Goal: Information Seeking & Learning: Learn about a topic

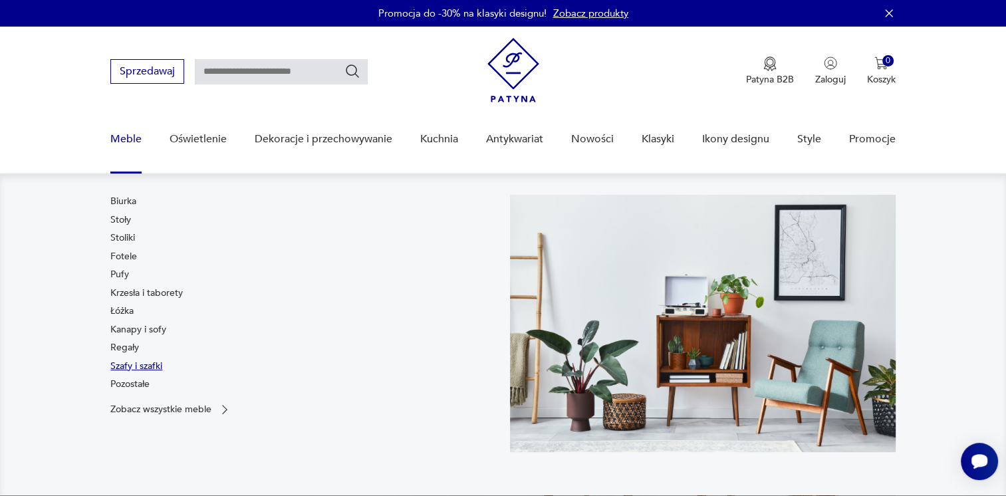
click at [132, 361] on link "Szafy i szafki" at bounding box center [136, 366] width 52 height 13
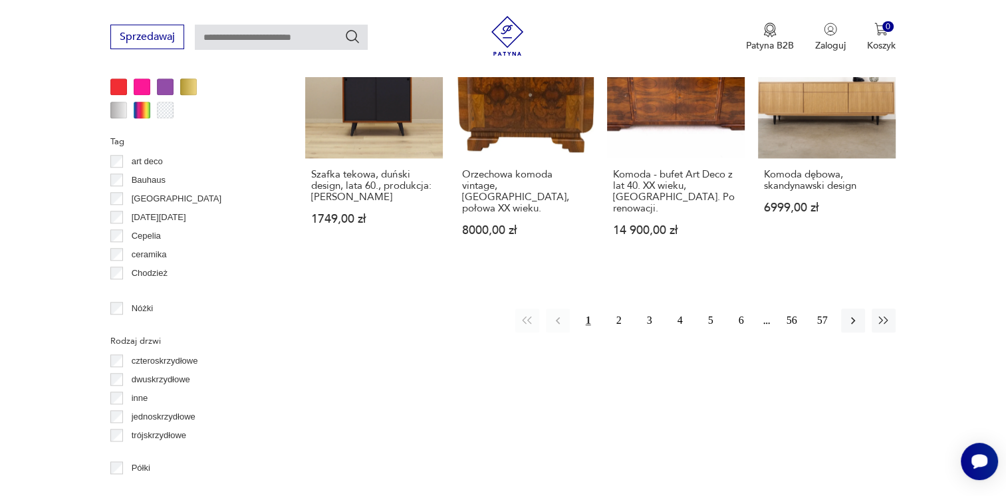
scroll to position [1415, 0]
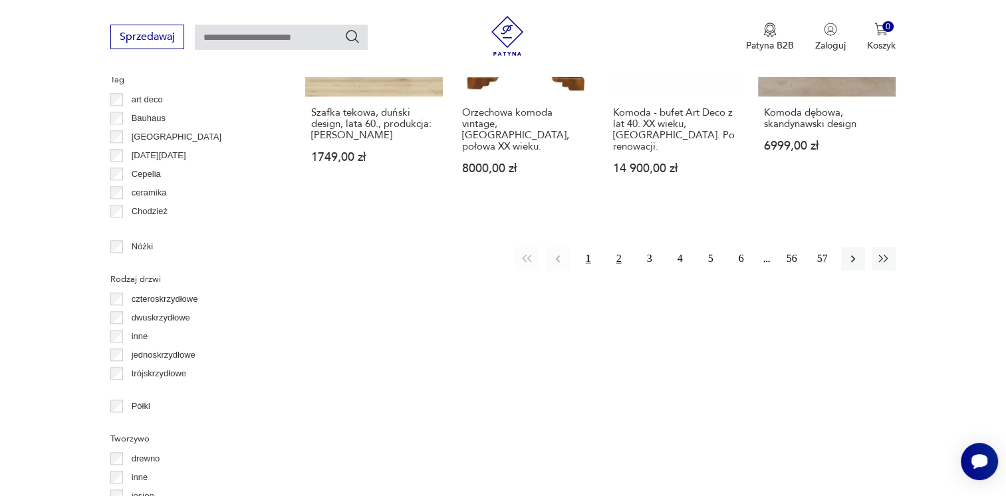
click at [622, 247] on button "2" at bounding box center [619, 259] width 24 height 24
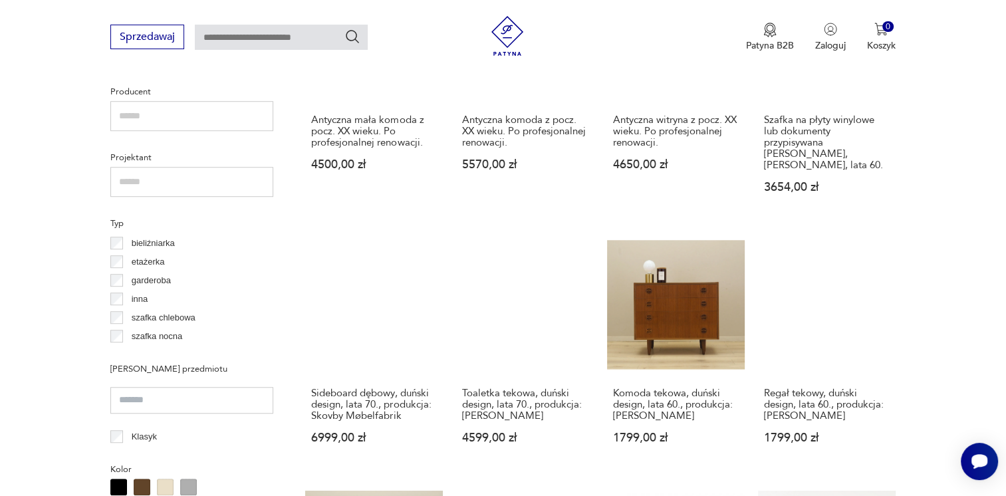
scroll to position [1282, 0]
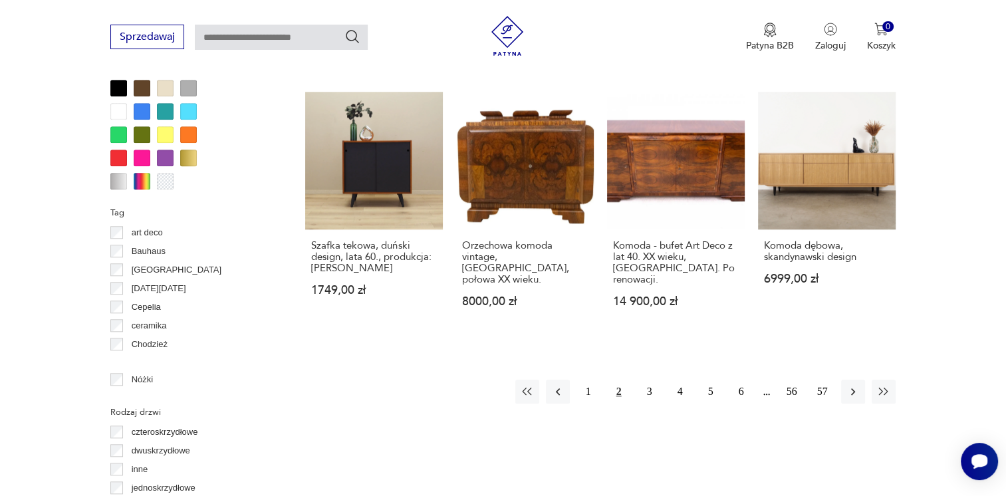
click at [614, 380] on button "2" at bounding box center [619, 392] width 24 height 24
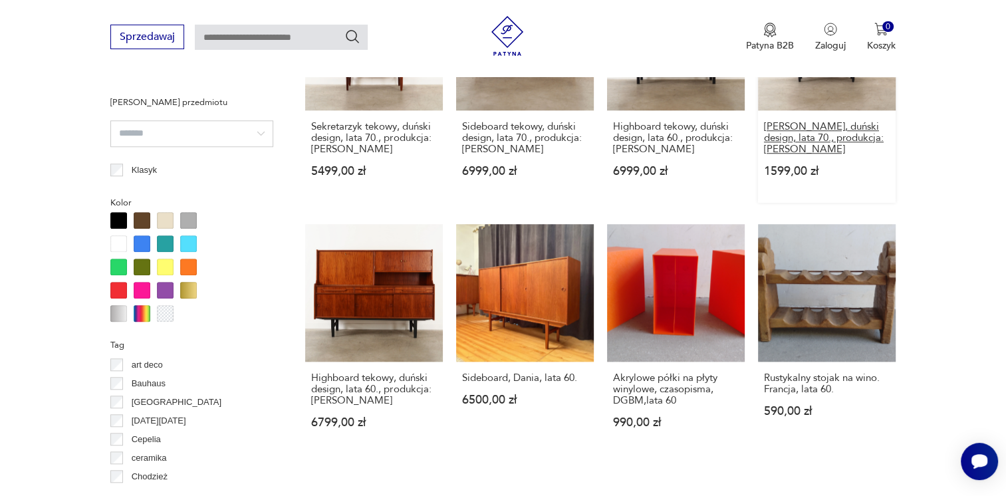
scroll to position [1416, 0]
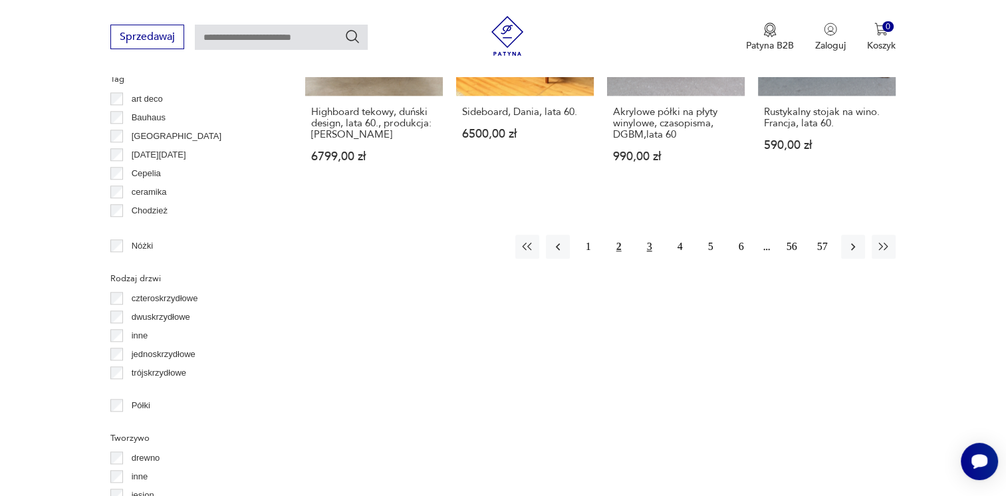
click at [647, 235] on button "3" at bounding box center [650, 247] width 24 height 24
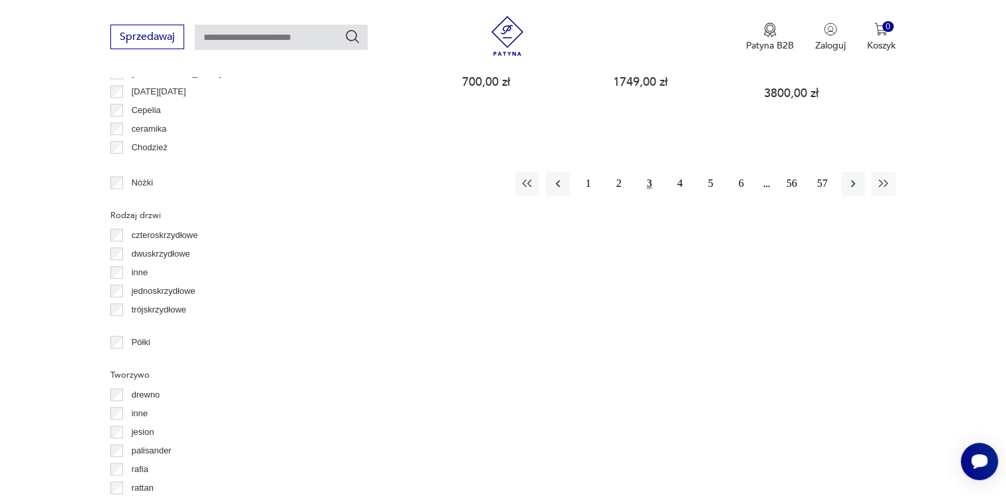
scroll to position [1482, 0]
click at [673, 168] on button "4" at bounding box center [680, 180] width 24 height 24
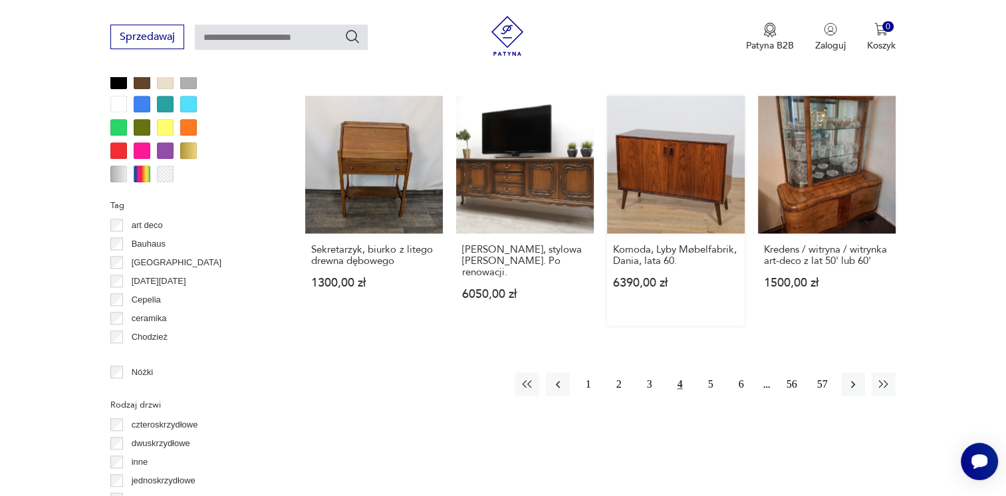
scroll to position [1416, 0]
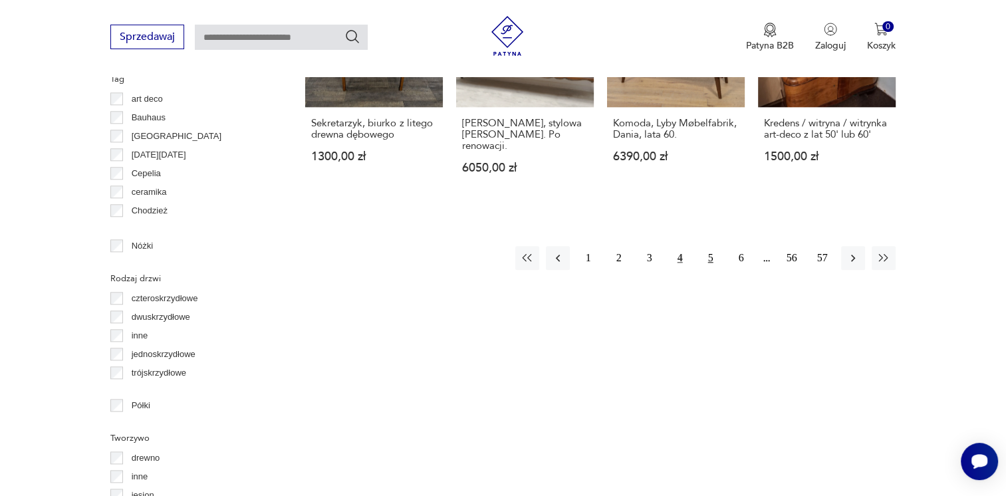
click at [710, 246] on button "5" at bounding box center [711, 258] width 24 height 24
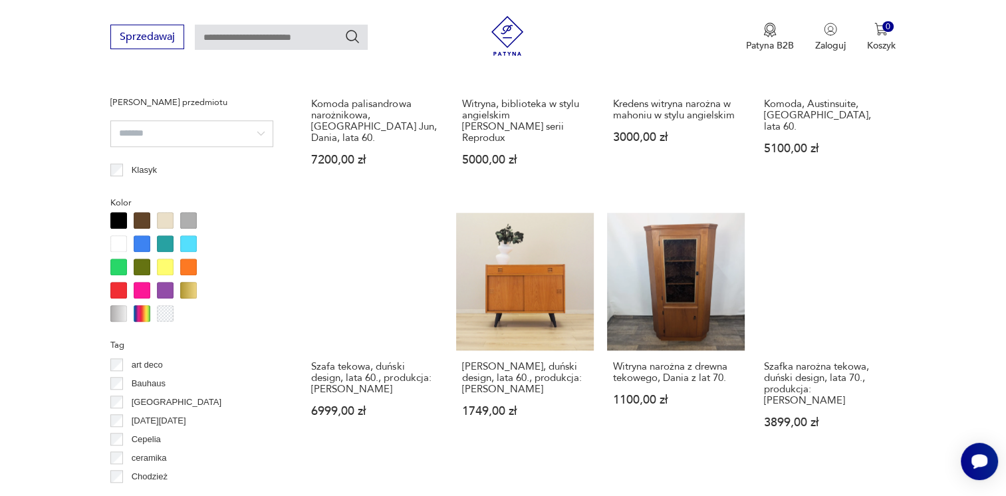
scroll to position [1416, 0]
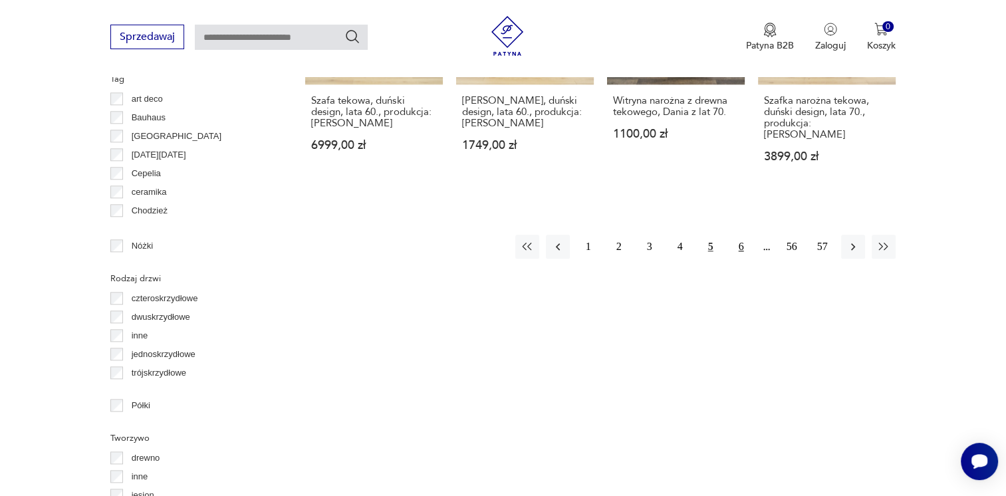
click at [741, 235] on button "6" at bounding box center [741, 247] width 24 height 24
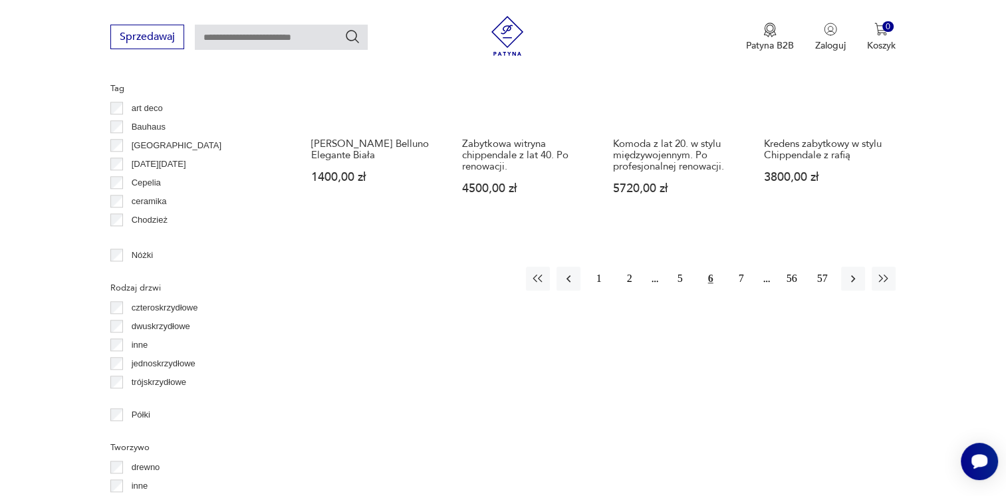
scroll to position [1416, 0]
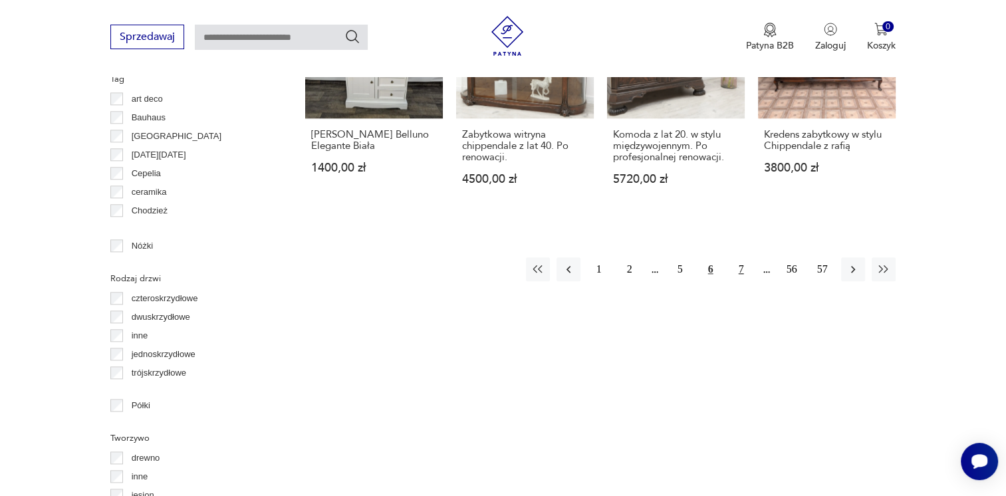
click at [745, 257] on button "7" at bounding box center [741, 269] width 24 height 24
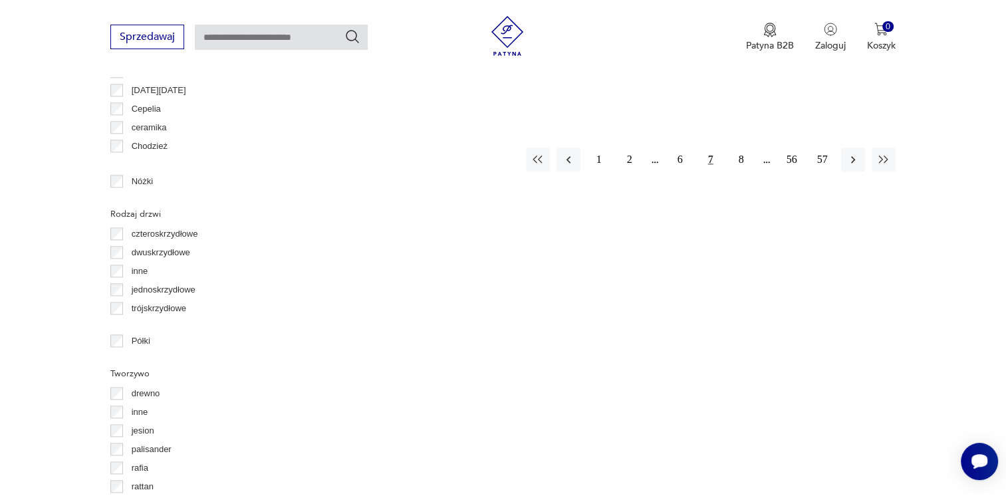
scroll to position [1482, 0]
click at [735, 156] on button "8" at bounding box center [741, 158] width 24 height 24
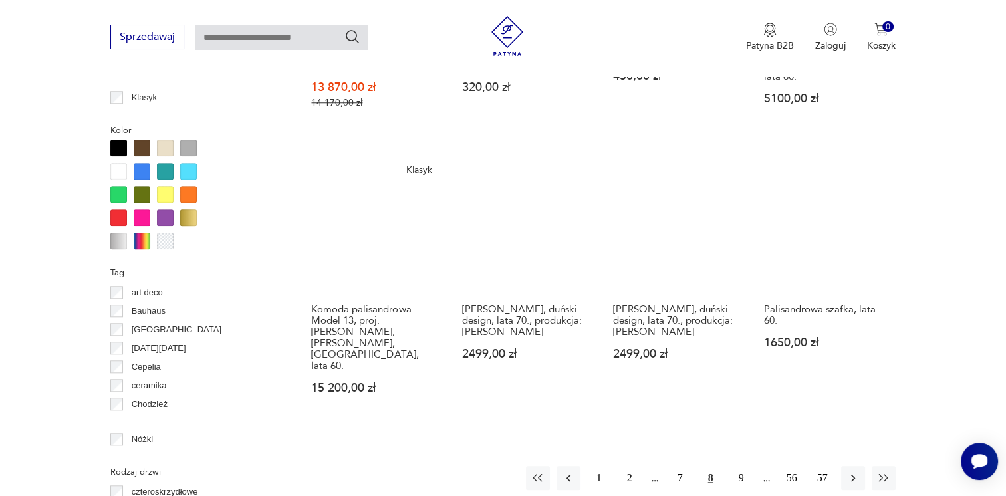
scroll to position [1482, 0]
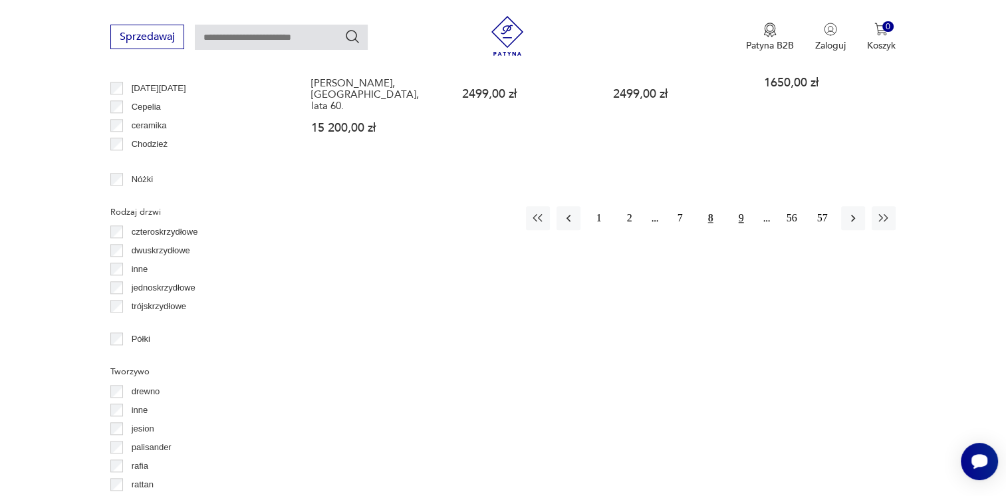
click at [732, 206] on button "9" at bounding box center [741, 218] width 24 height 24
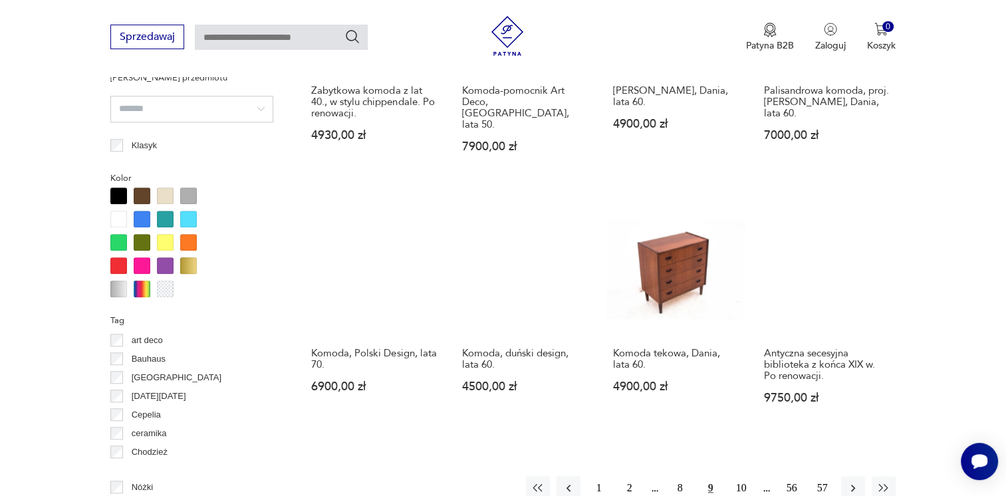
scroll to position [1283, 0]
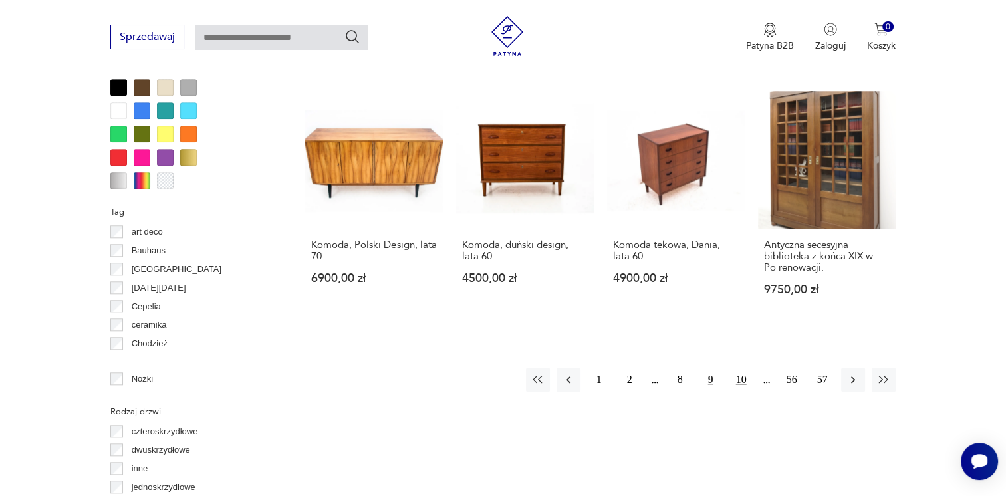
click at [742, 368] on button "10" at bounding box center [741, 380] width 24 height 24
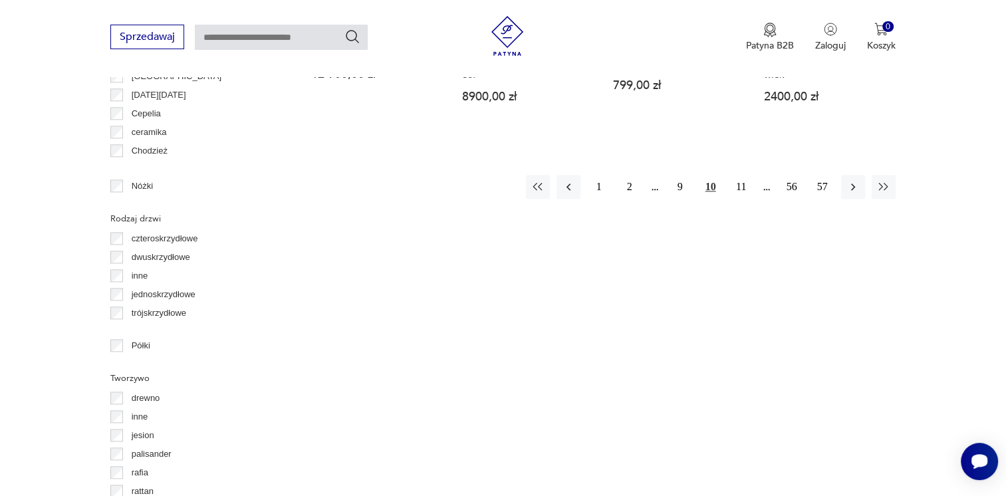
scroll to position [1482, 0]
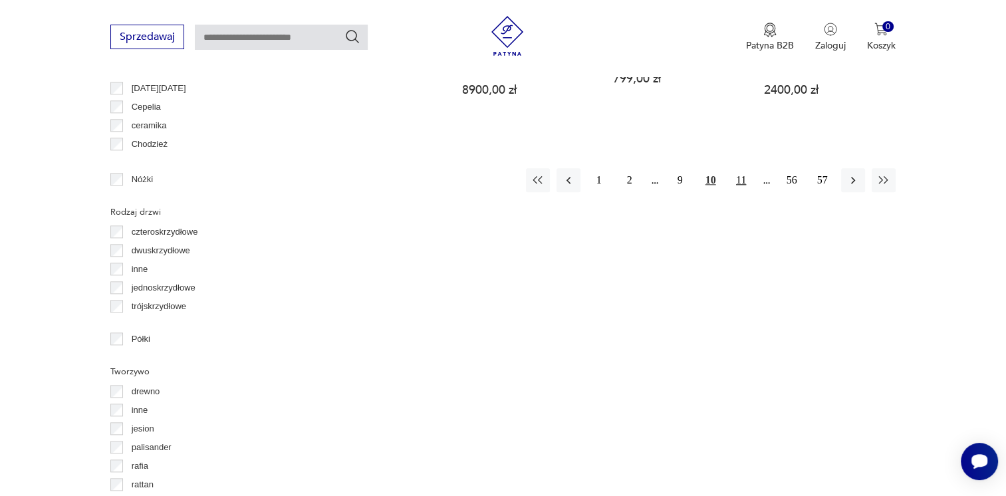
click at [738, 168] on button "11" at bounding box center [741, 180] width 24 height 24
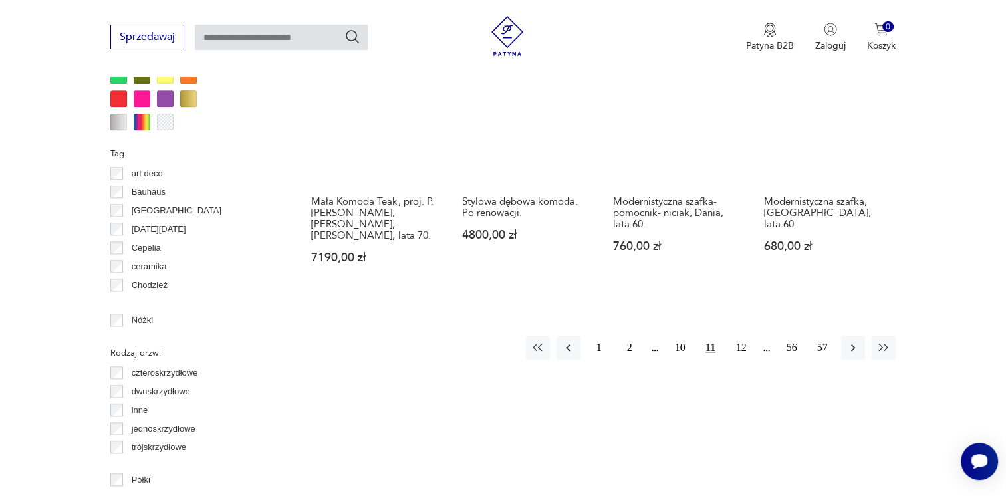
scroll to position [1349, 0]
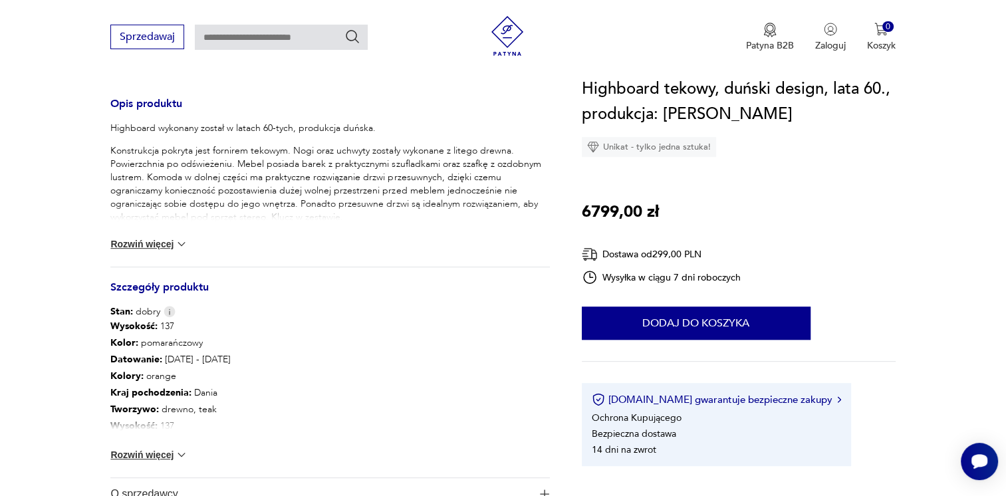
scroll to position [665, 0]
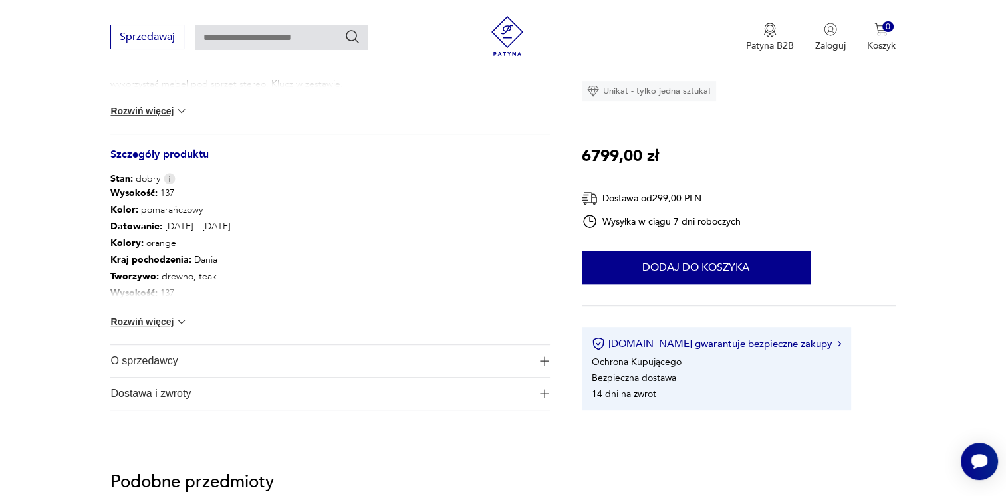
click at [178, 324] on img at bounding box center [181, 321] width 13 height 13
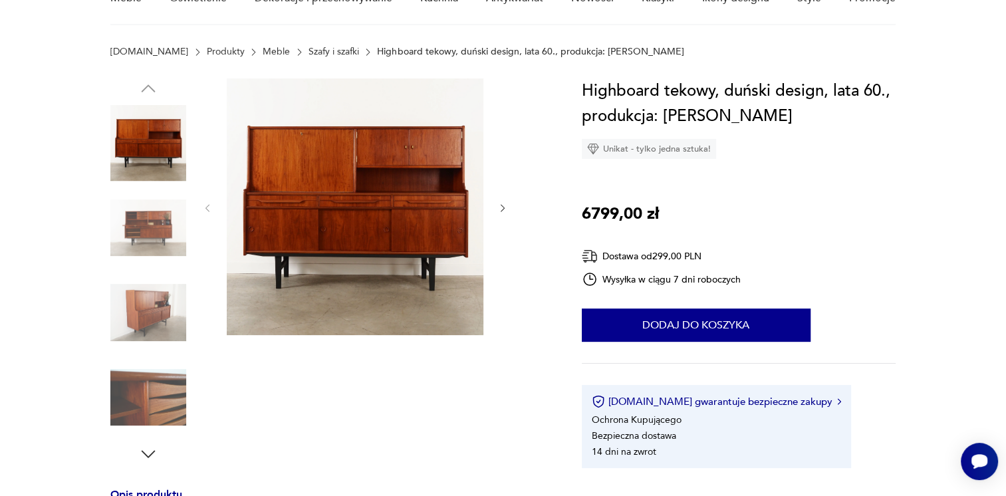
scroll to position [66, 0]
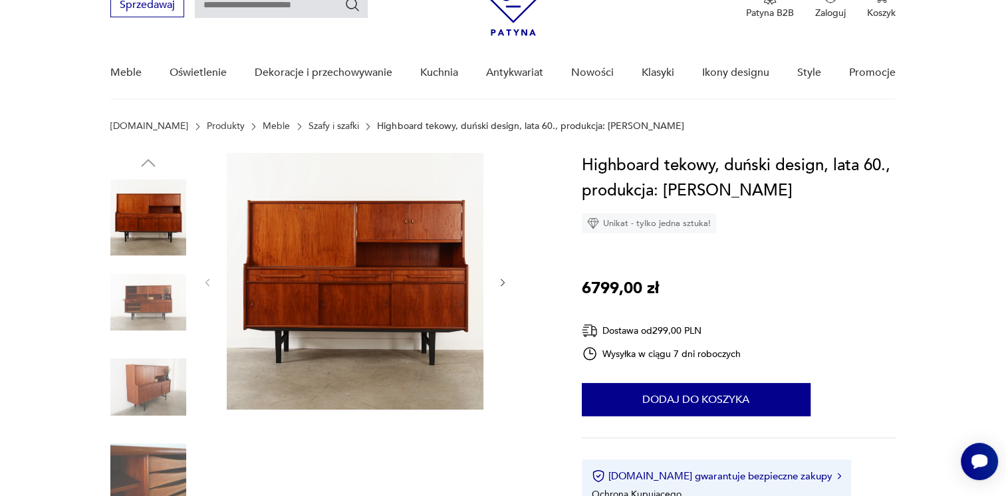
click at [144, 289] on img at bounding box center [148, 303] width 76 height 76
